Goal: Communication & Community: Answer question/provide support

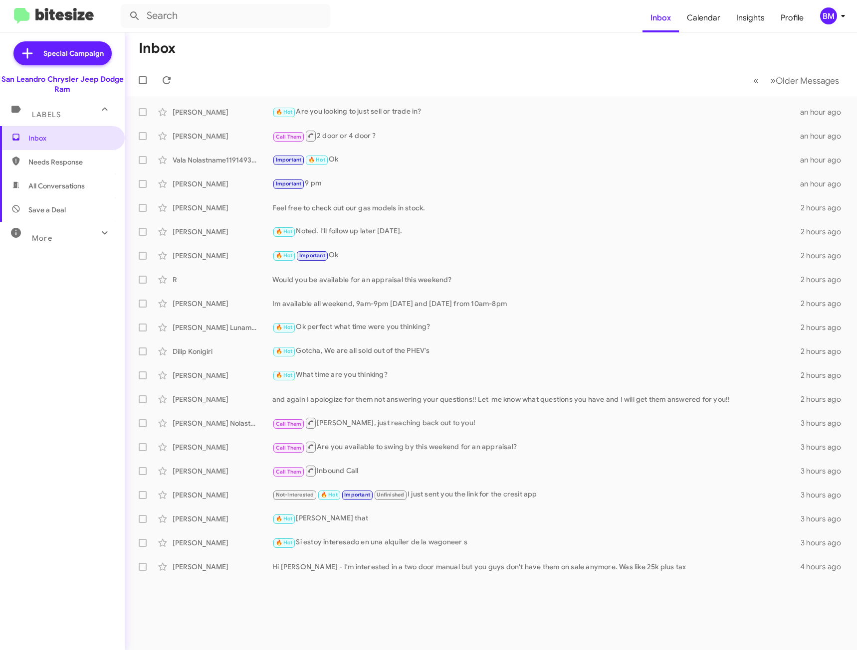
click at [49, 175] on span "All Conversations" at bounding box center [62, 186] width 125 height 24
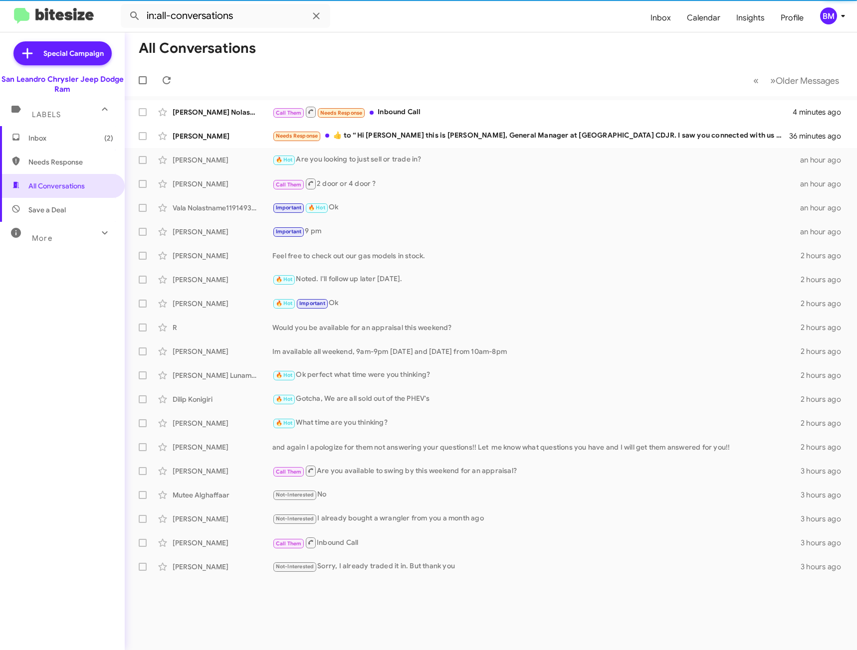
click at [52, 160] on span "Needs Response" at bounding box center [70, 162] width 85 height 10
type input "in:needs-response"
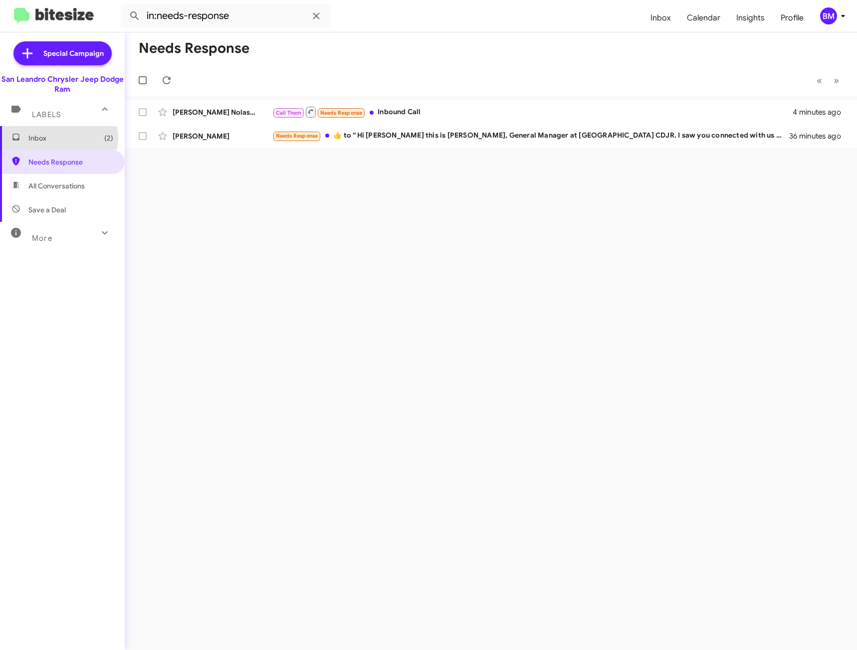
click at [56, 138] on span "Inbox (2)" at bounding box center [70, 138] width 85 height 10
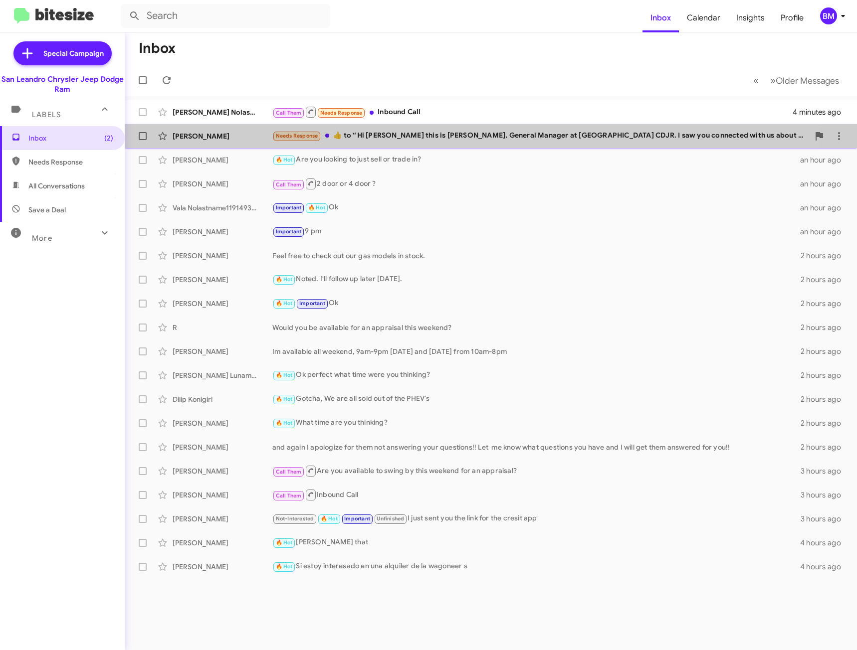
click at [394, 140] on div "Needs Response ​👍​ to “ Hi [PERSON_NAME] this is [PERSON_NAME], General Manager…" at bounding box center [540, 135] width 537 height 11
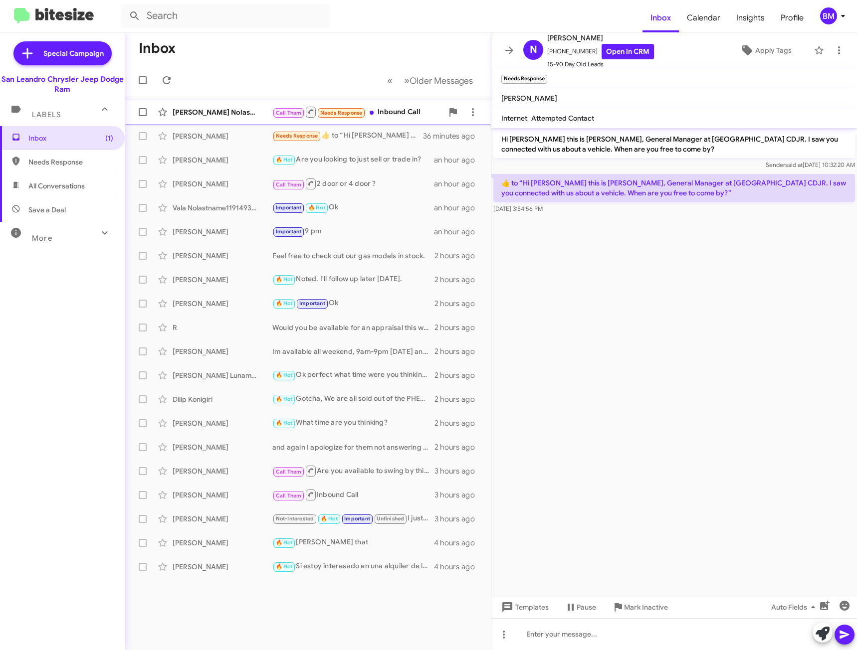
click at [395, 106] on div "Call Them Needs Response Inbound Call" at bounding box center [357, 112] width 171 height 12
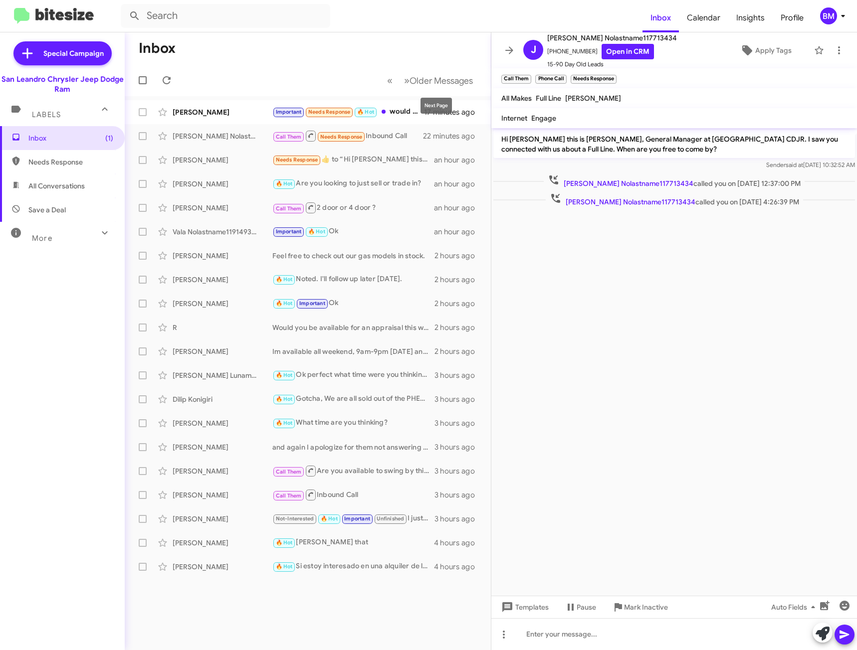
click at [416, 116] on mat-tooltip-component "Next Page" at bounding box center [435, 106] width 45 height 30
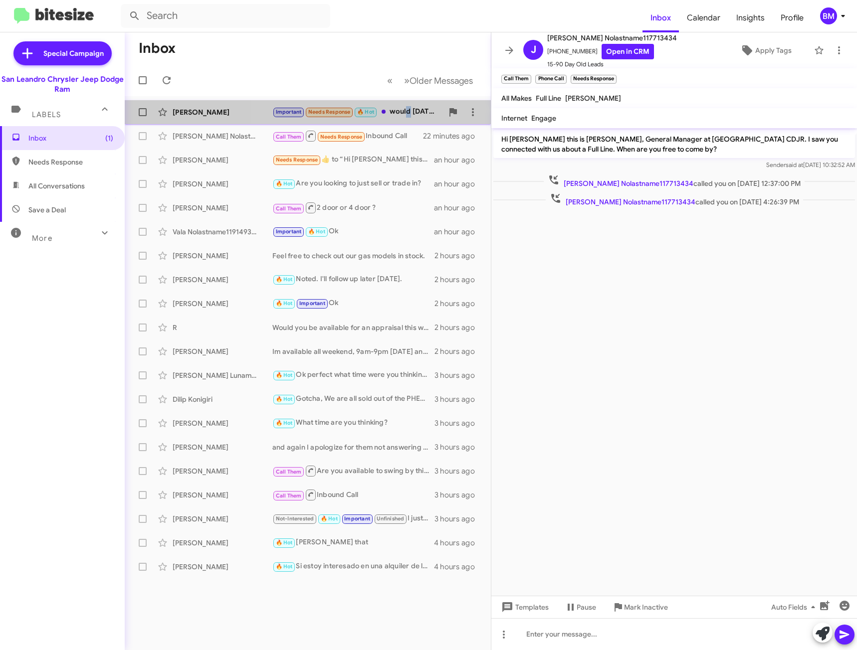
click at [408, 111] on div "Important Needs Response 🔥 Hot would [DATE] work?" at bounding box center [357, 111] width 171 height 11
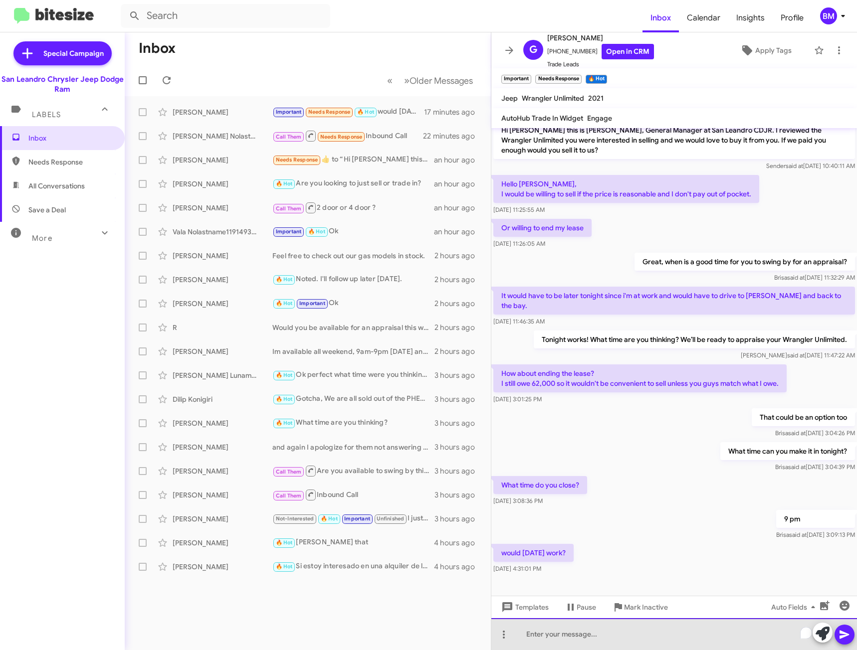
click at [588, 629] on div "To enrich screen reader interactions, please activate Accessibility in Grammarl…" at bounding box center [674, 634] width 366 height 32
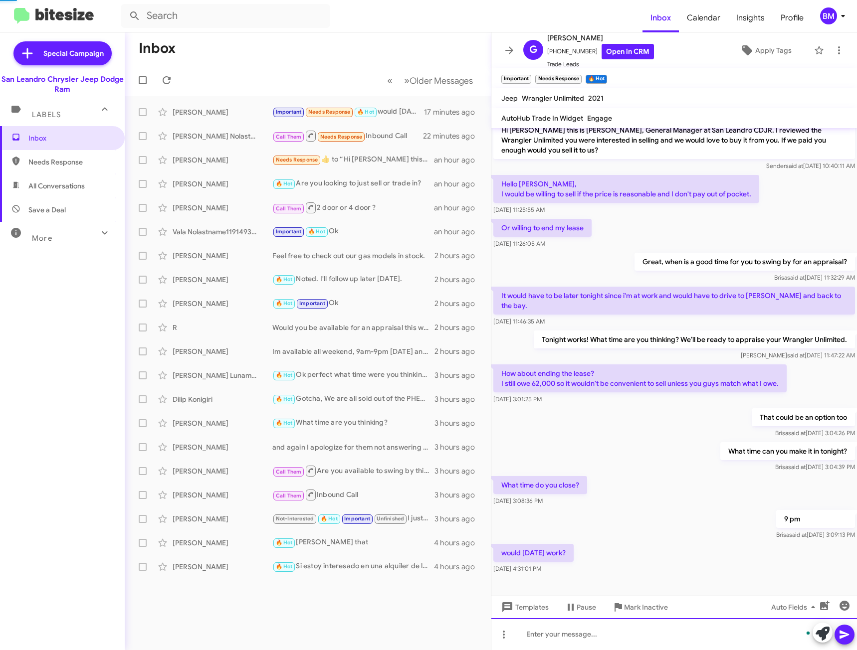
scroll to position [45, 0]
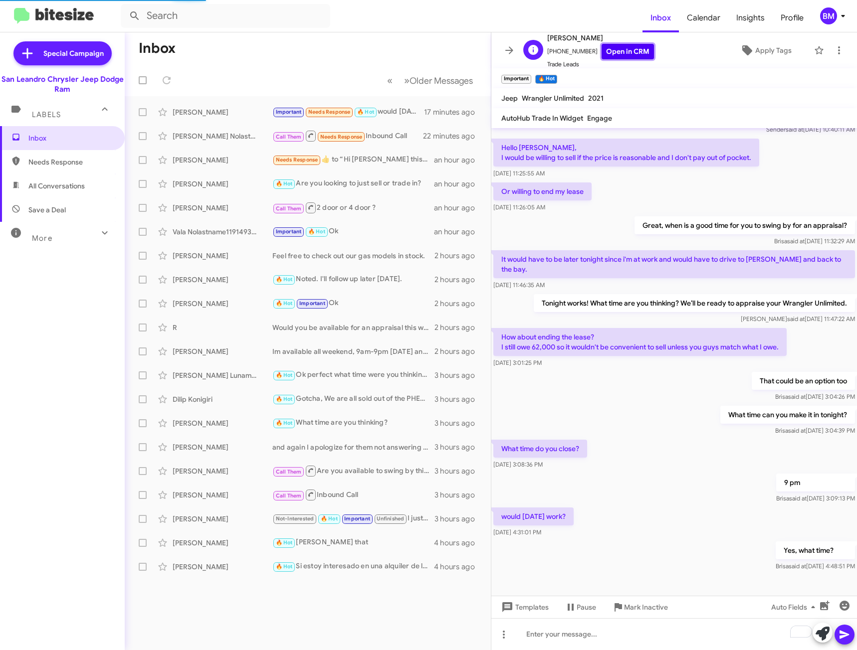
click at [626, 47] on link "Open in CRM" at bounding box center [627, 51] width 52 height 15
click at [41, 159] on span "Needs Response" at bounding box center [70, 162] width 85 height 10
type input "in:needs-response"
